Goal: Transaction & Acquisition: Purchase product/service

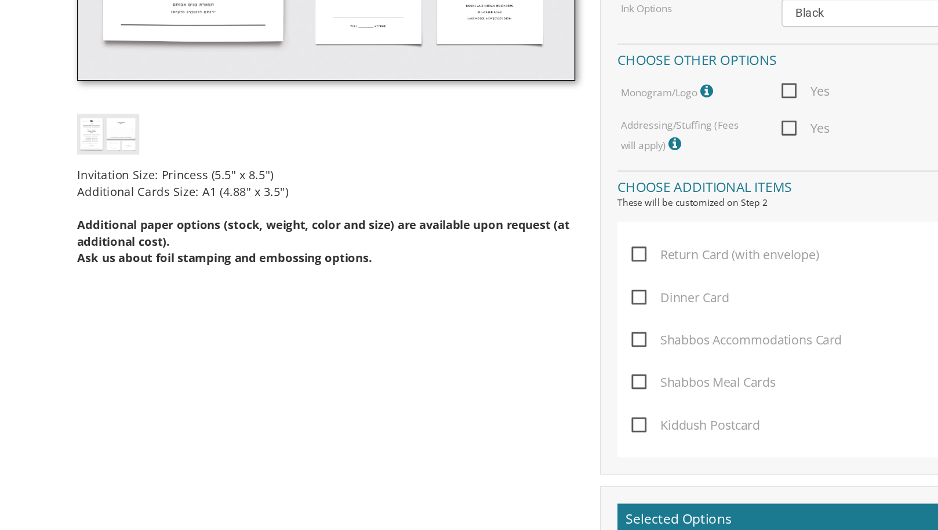
scroll to position [359, 0]
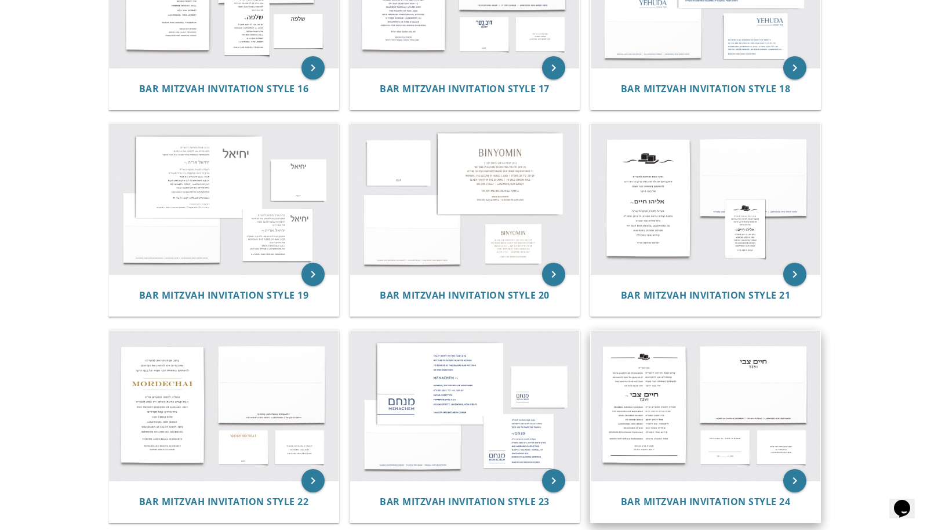
scroll to position [1353, 0]
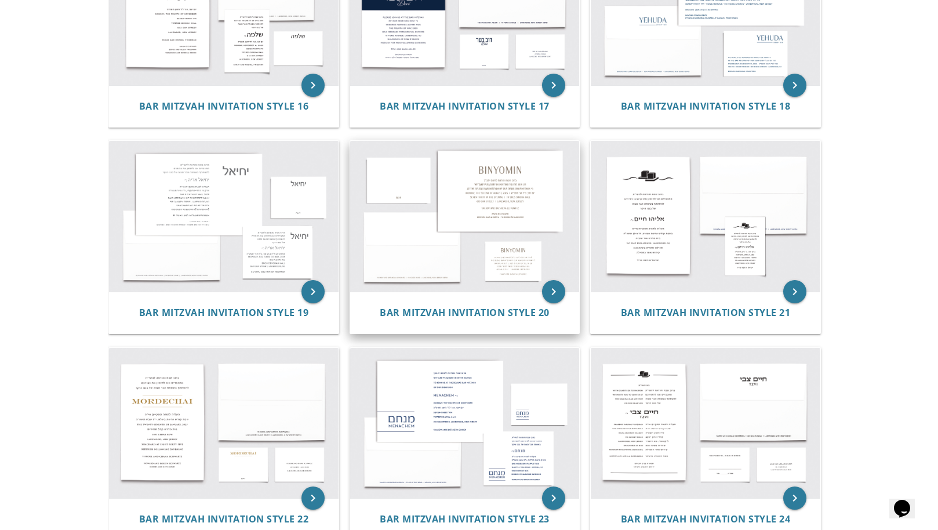
click at [533, 198] on img at bounding box center [465, 216] width 230 height 151
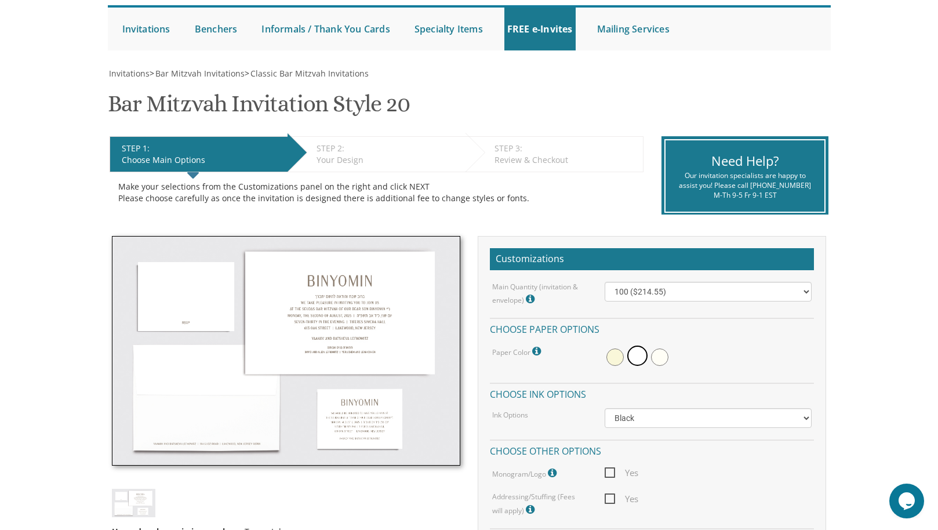
scroll to position [115, 0]
